Goal: Find specific page/section: Find specific page/section

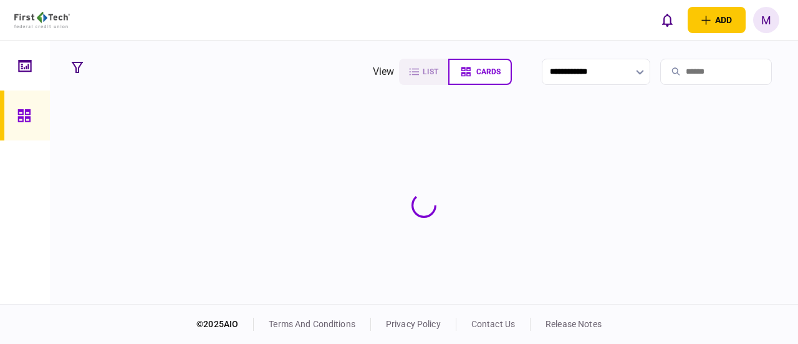
click at [24, 60] on icon at bounding box center [24, 65] width 13 height 12
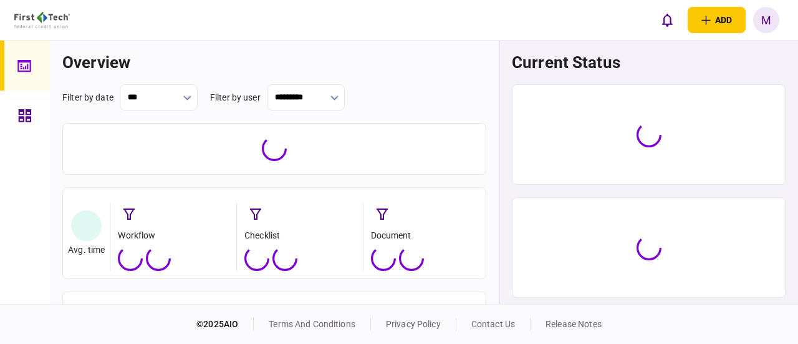
click at [24, 60] on icon at bounding box center [23, 65] width 13 height 12
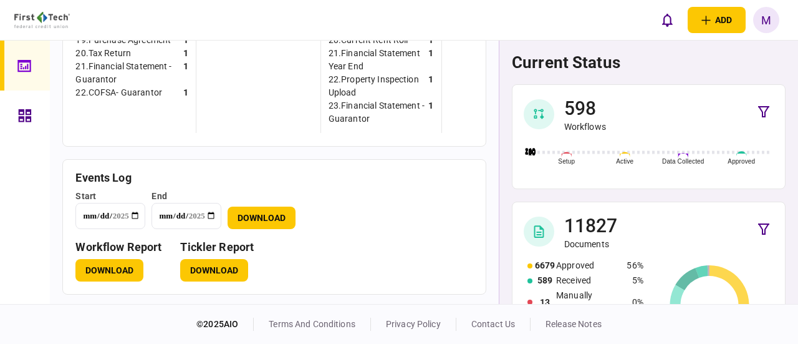
scroll to position [885, 0]
click at [211, 265] on button "Download" at bounding box center [214, 270] width 68 height 22
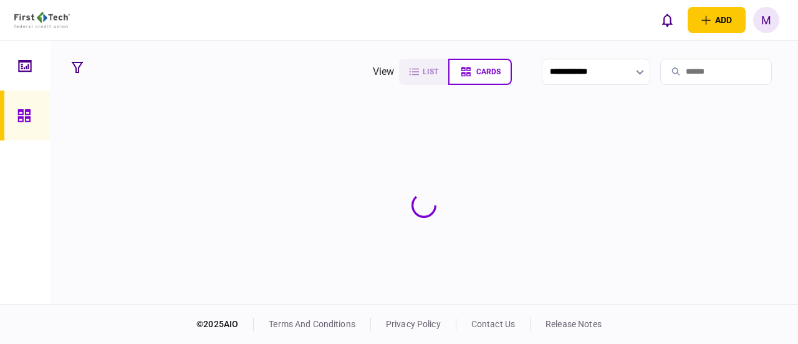
click at [689, 71] on input "search" at bounding box center [716, 72] width 112 height 26
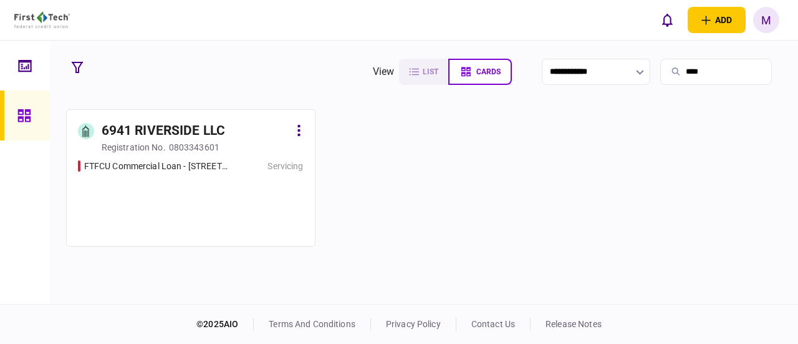
type input "****"
click at [180, 158] on link "6941 RIVERSIDE LLC registration no. 0803343601 FTFCU Commercial Loan - [STREET_…" at bounding box center [190, 177] width 249 height 137
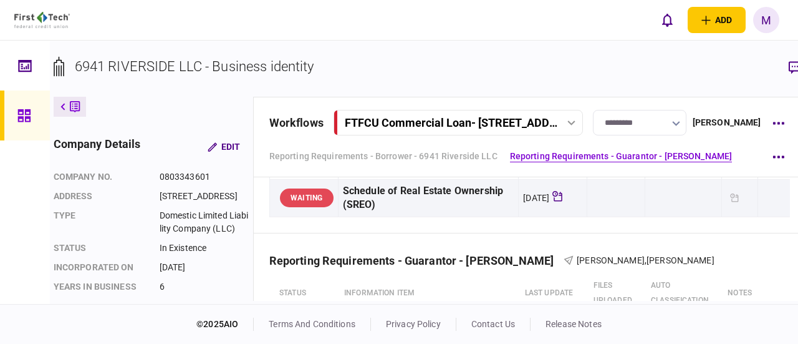
scroll to position [0, 16]
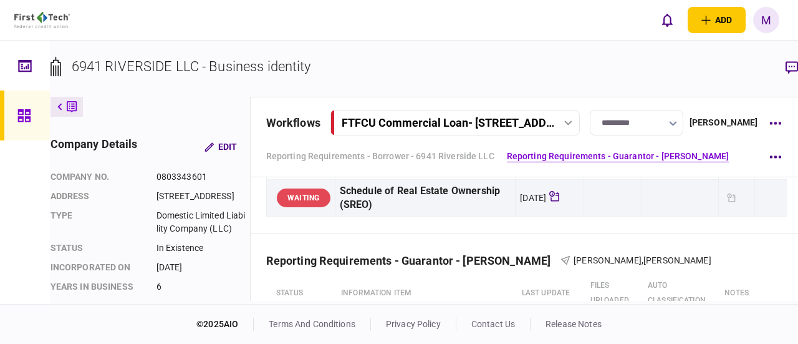
drag, startPoint x: 65, startPoint y: 108, endPoint x: 74, endPoint y: 112, distance: 10.1
click at [65, 108] on button at bounding box center [66, 107] width 32 height 20
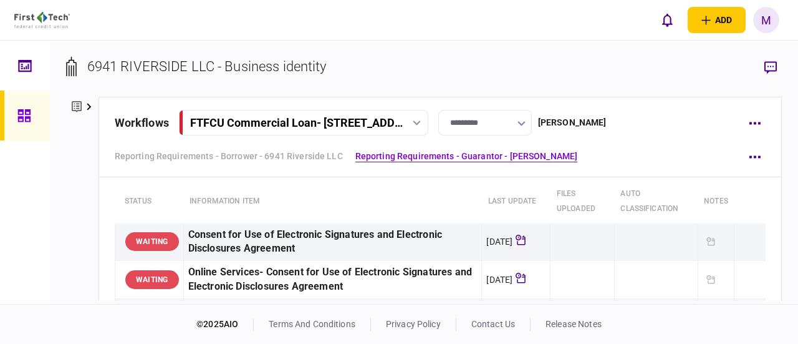
scroll to position [0, 0]
